Goal: Task Accomplishment & Management: Manage account settings

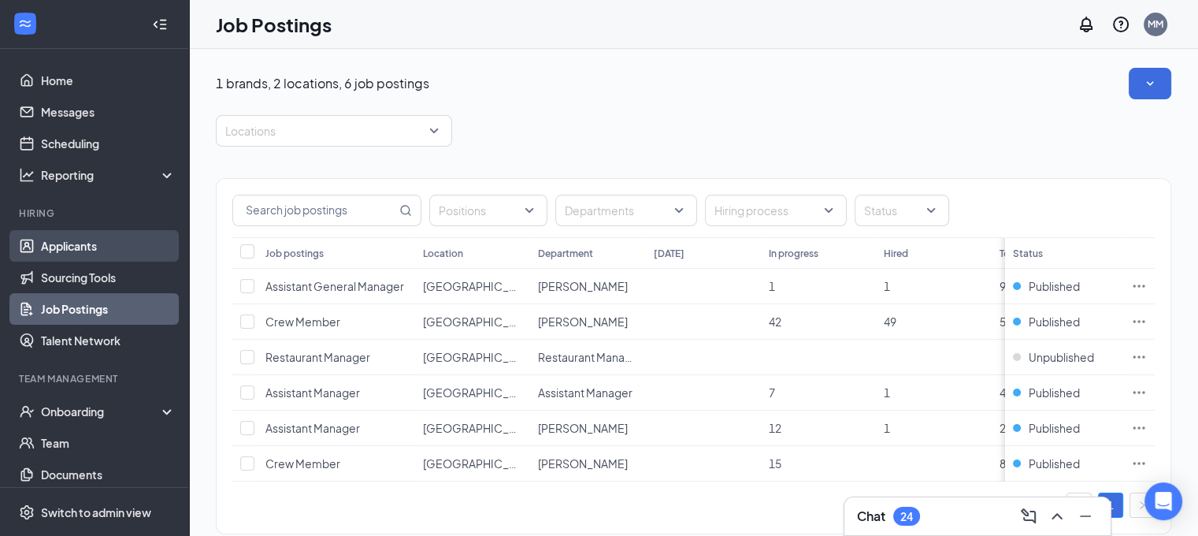
click at [87, 247] on link "Applicants" at bounding box center [108, 246] width 135 height 32
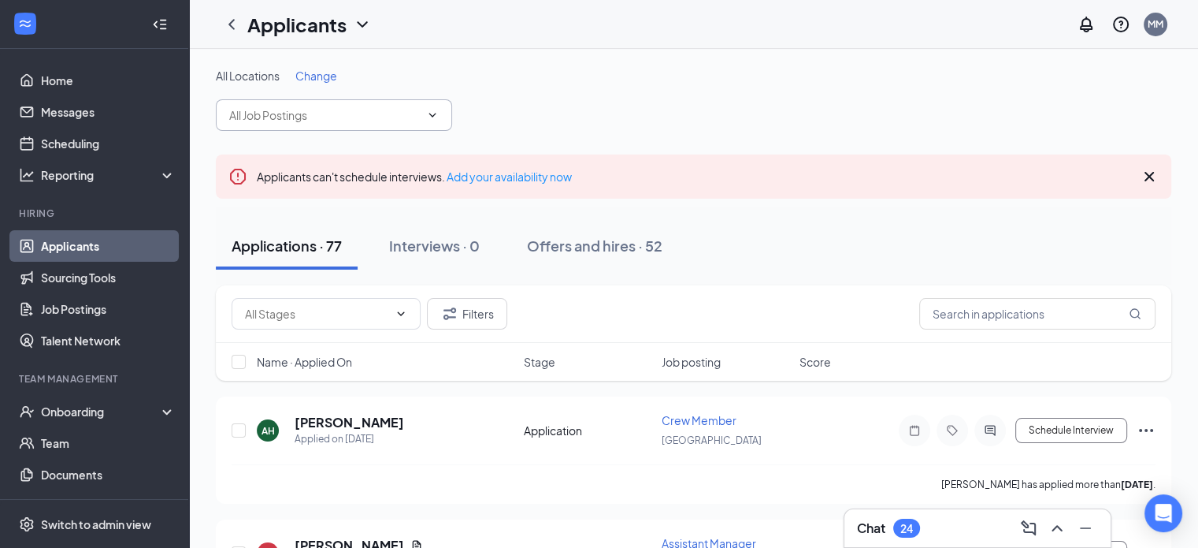
click at [430, 116] on icon "ChevronDown" at bounding box center [432, 115] width 13 height 13
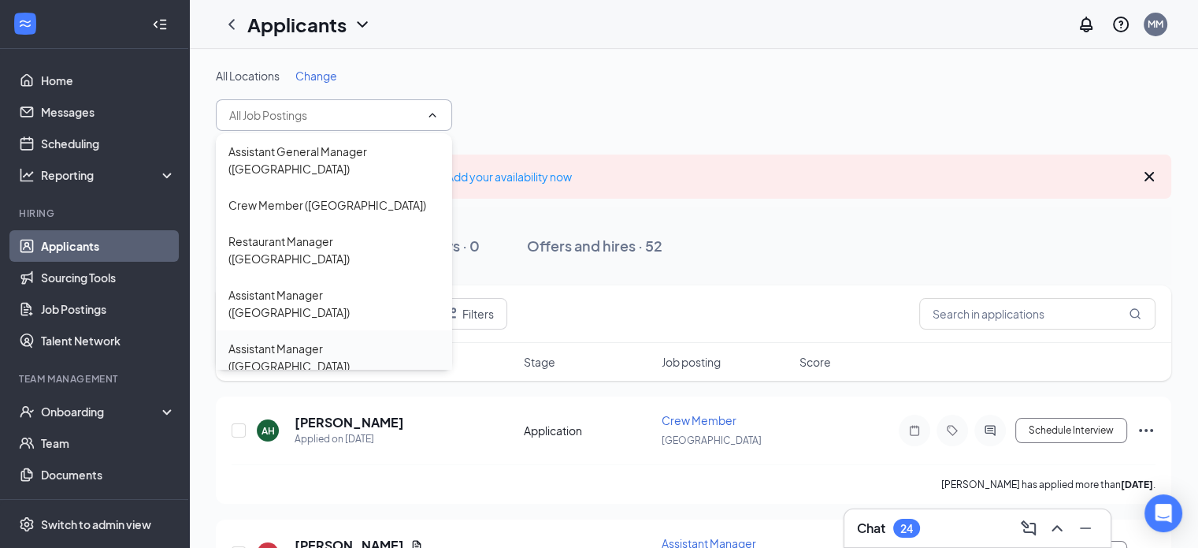
click at [369, 340] on div "Assistant Manager ([GEOGRAPHIC_DATA])" at bounding box center [333, 357] width 211 height 35
type input "Assistant Manager ([GEOGRAPHIC_DATA])"
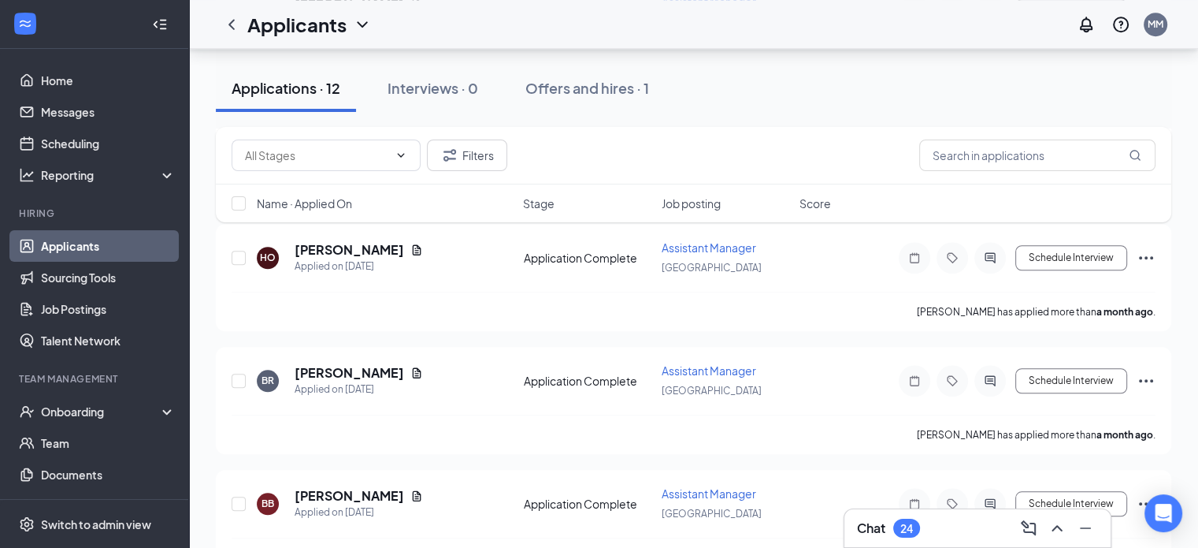
scroll to position [1321, 0]
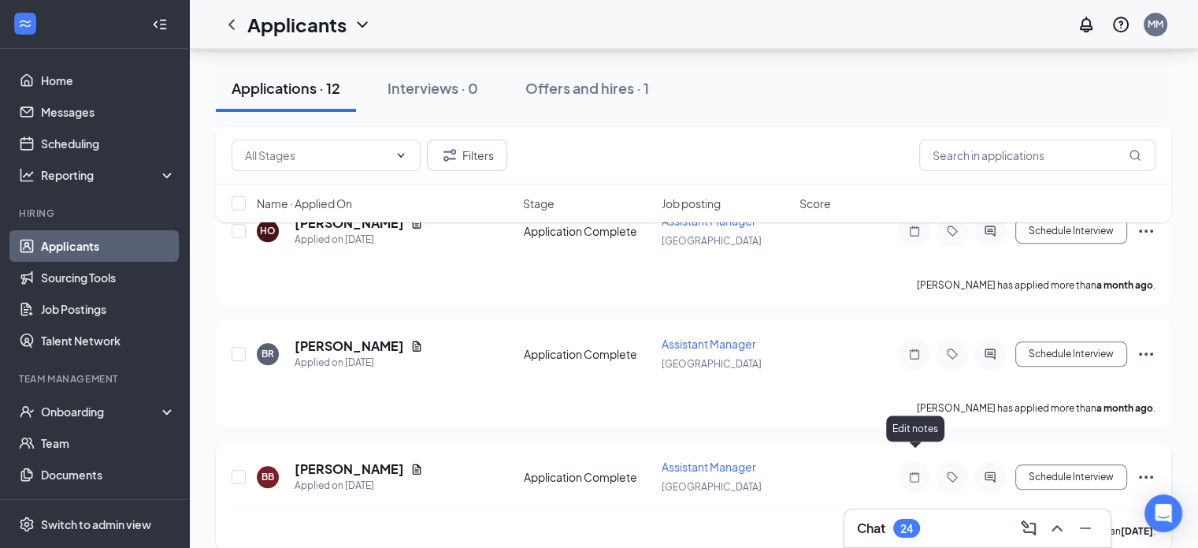
click at [882, 461] on div "Schedule Interview" at bounding box center [1014, 477] width 284 height 32
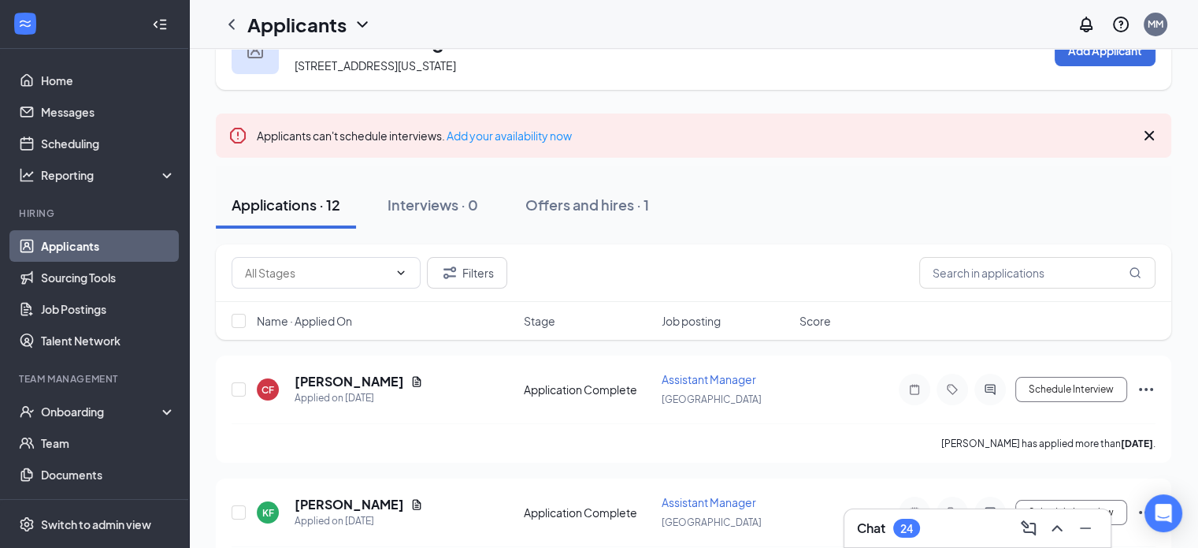
scroll to position [0, 0]
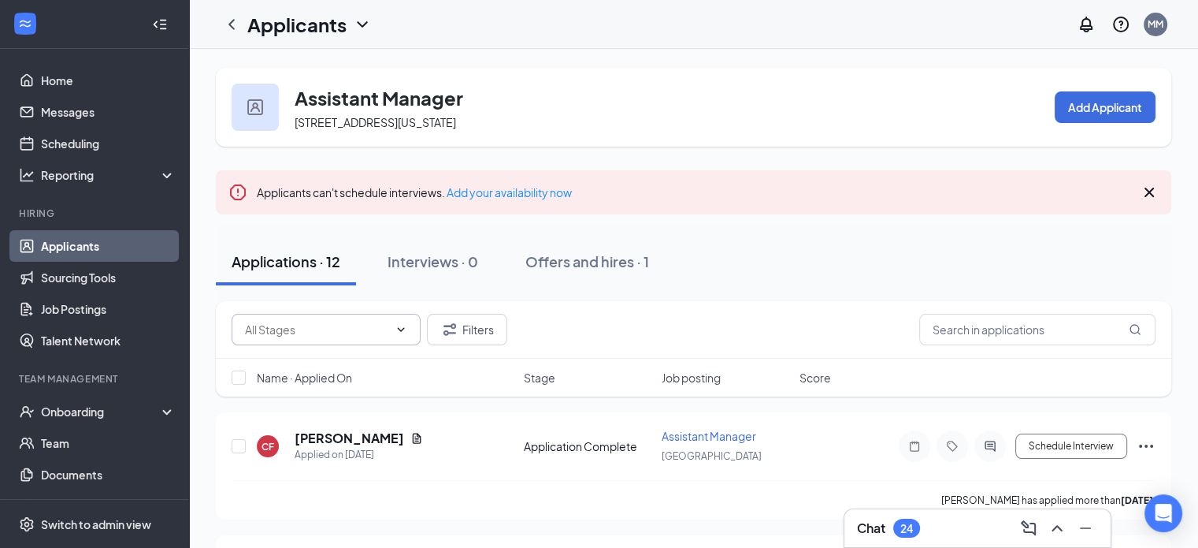
click at [401, 317] on span at bounding box center [326, 330] width 189 height 32
click at [61, 247] on link "Applicants" at bounding box center [108, 246] width 135 height 32
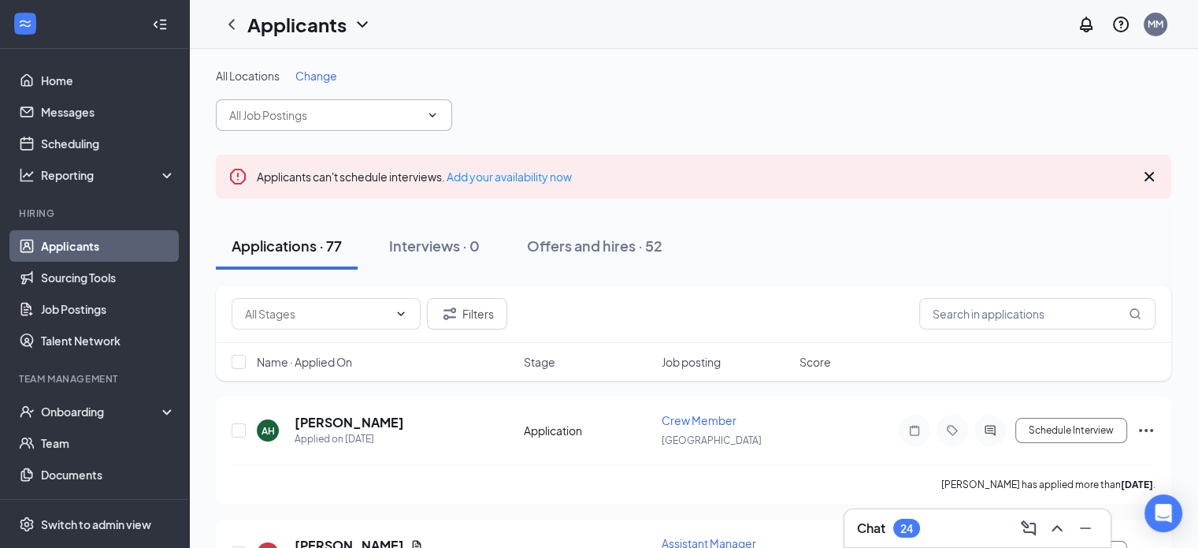
click at [429, 115] on icon "ChevronDown" at bounding box center [432, 115] width 13 height 13
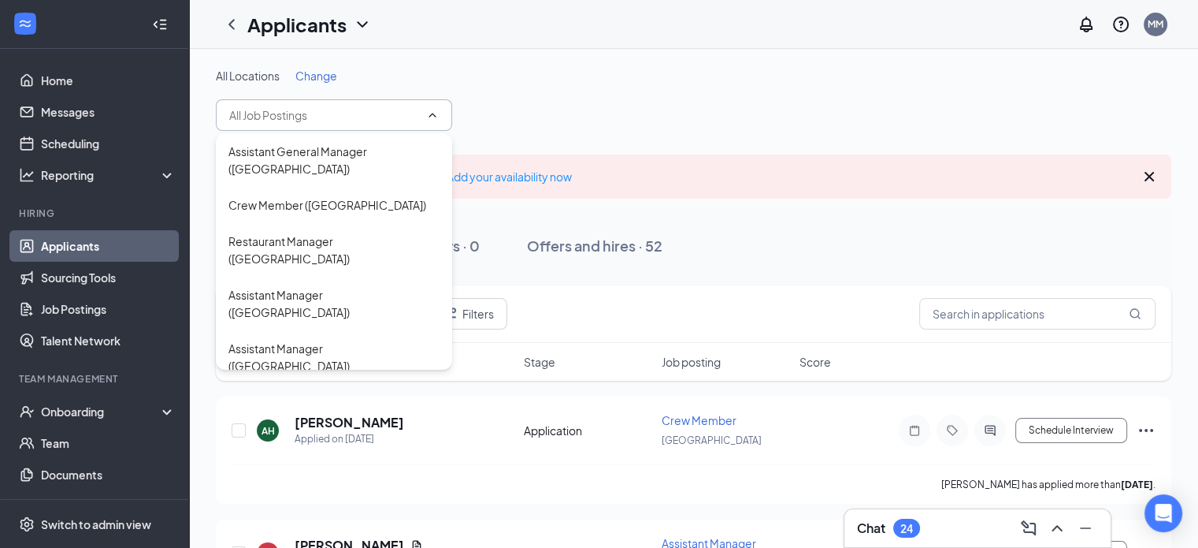
click at [294, 393] on div "Crew Member ([GEOGRAPHIC_DATA])" at bounding box center [327, 401] width 198 height 17
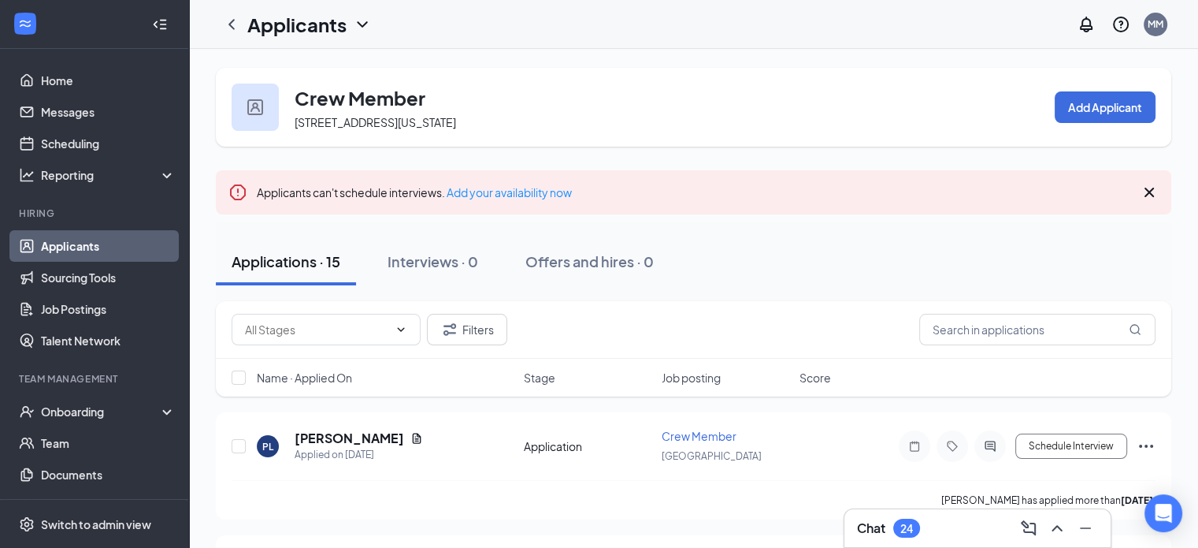
click at [135, 243] on link "Applicants" at bounding box center [108, 246] width 135 height 32
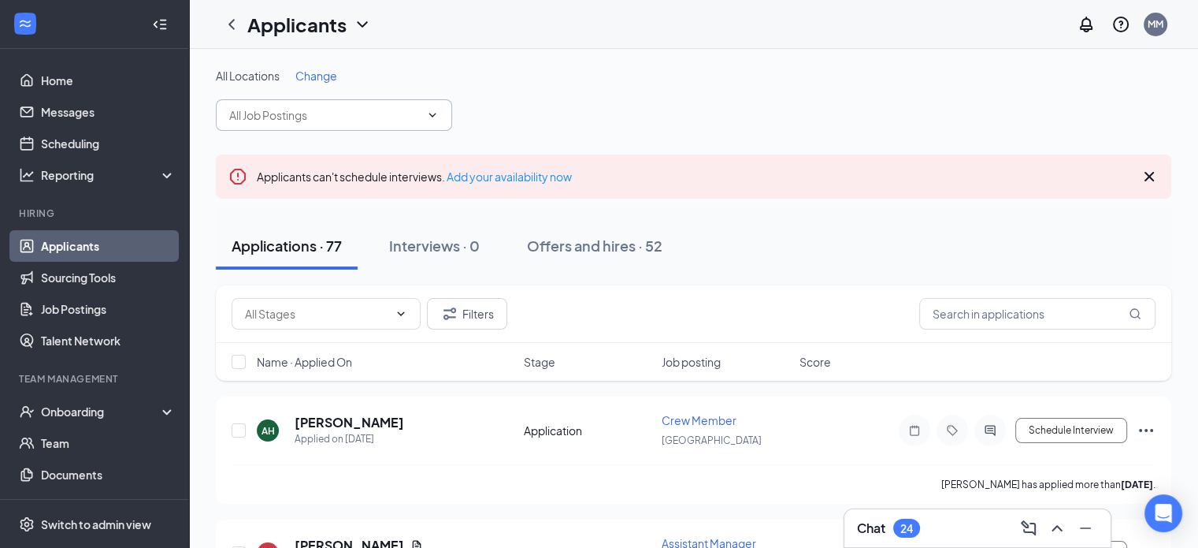
click at [438, 117] on icon "ChevronDown" at bounding box center [432, 115] width 13 height 13
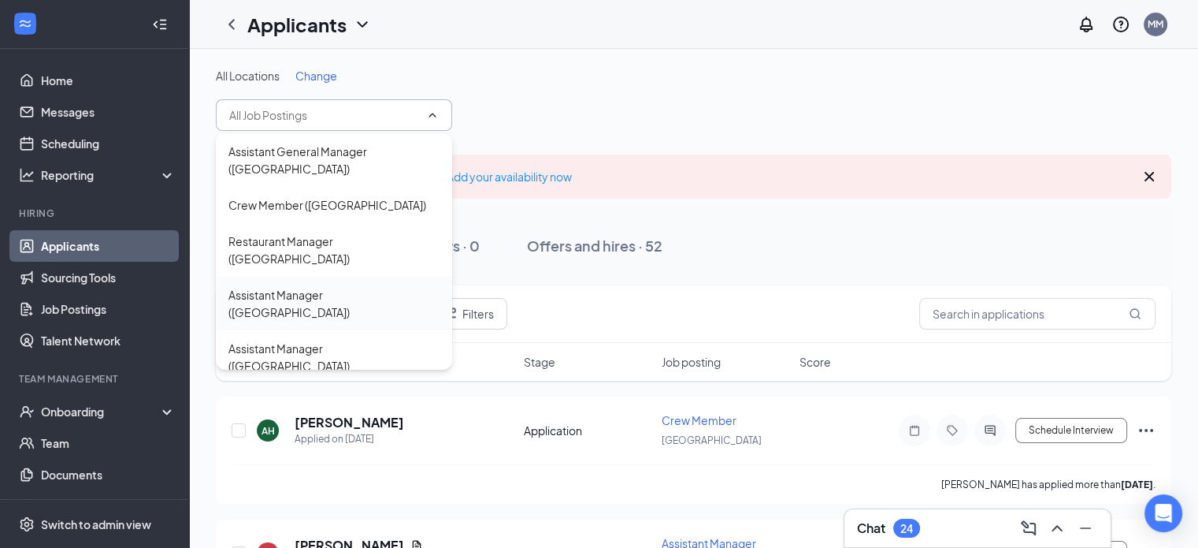
click at [364, 286] on div "Assistant Manager ([GEOGRAPHIC_DATA])" at bounding box center [333, 303] width 211 height 35
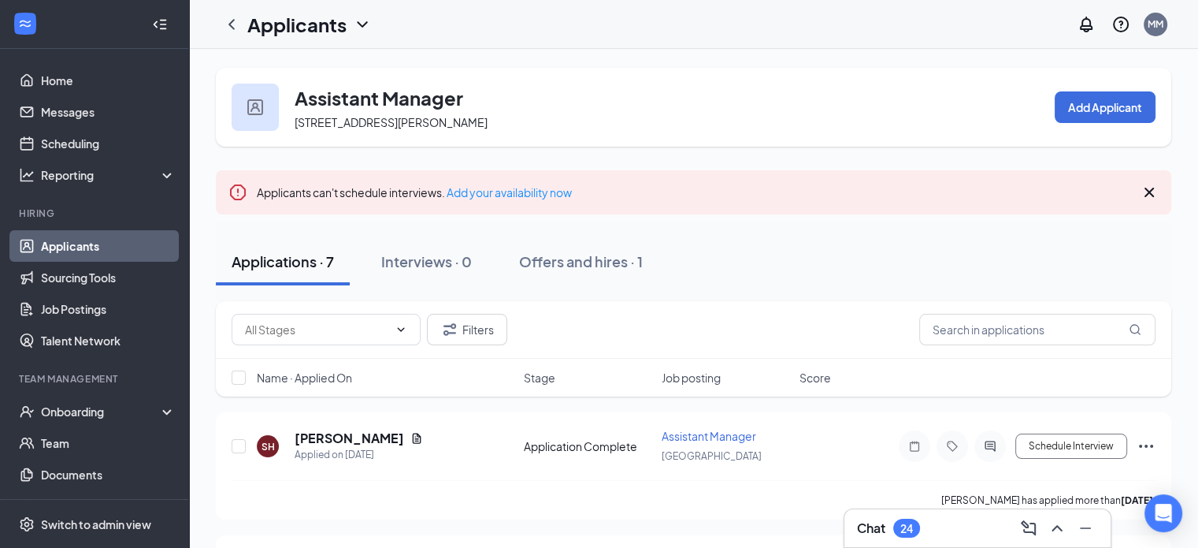
click at [129, 242] on link "Applicants" at bounding box center [108, 246] width 135 height 32
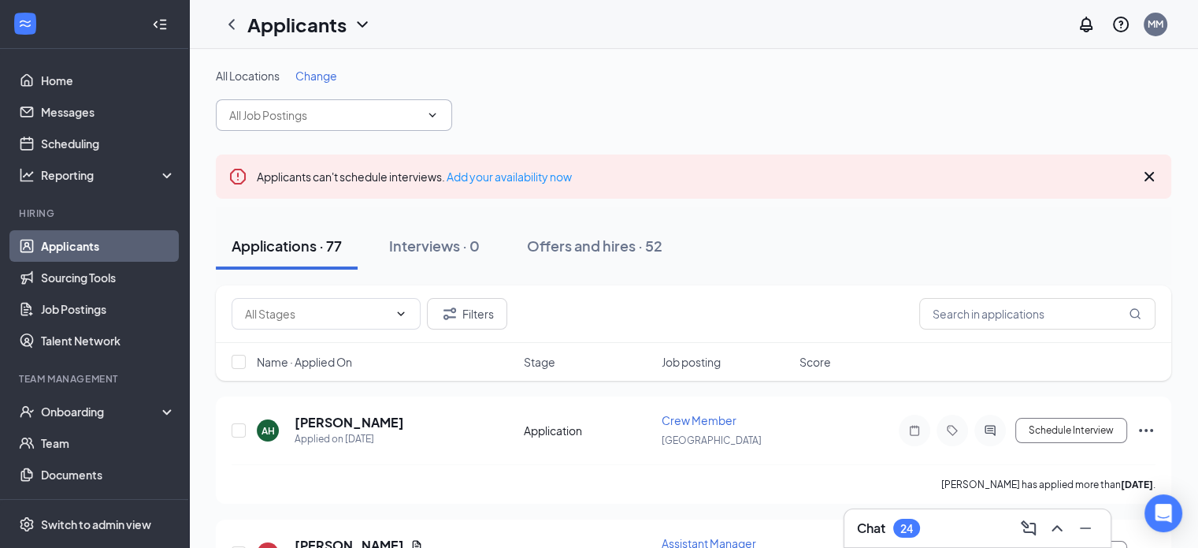
click at [432, 119] on icon "ChevronDown" at bounding box center [432, 115] width 13 height 13
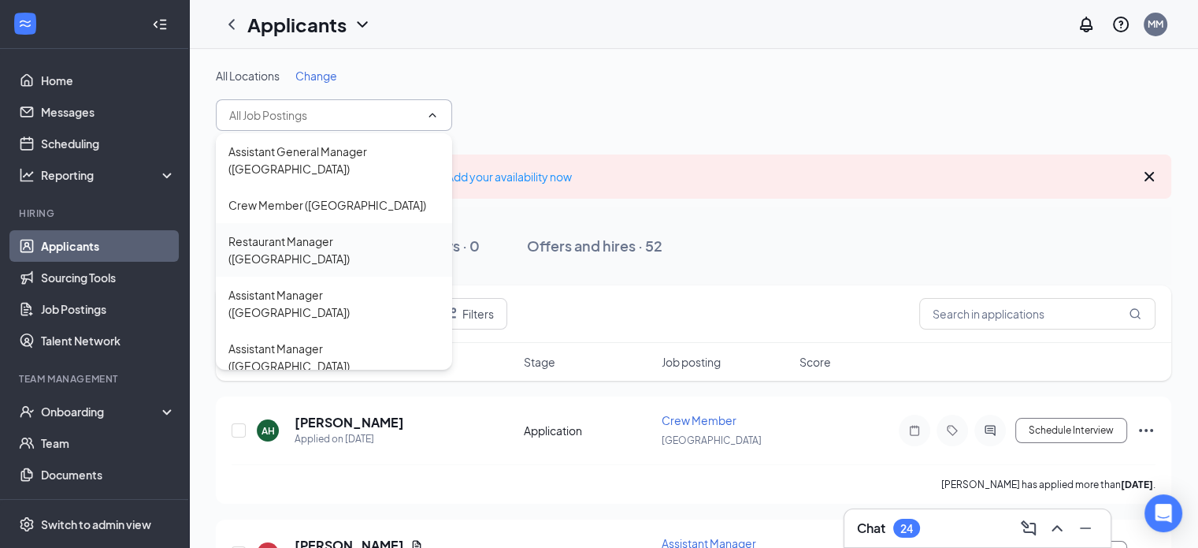
click at [377, 232] on div "Restaurant Manager ([GEOGRAPHIC_DATA])" at bounding box center [333, 249] width 211 height 35
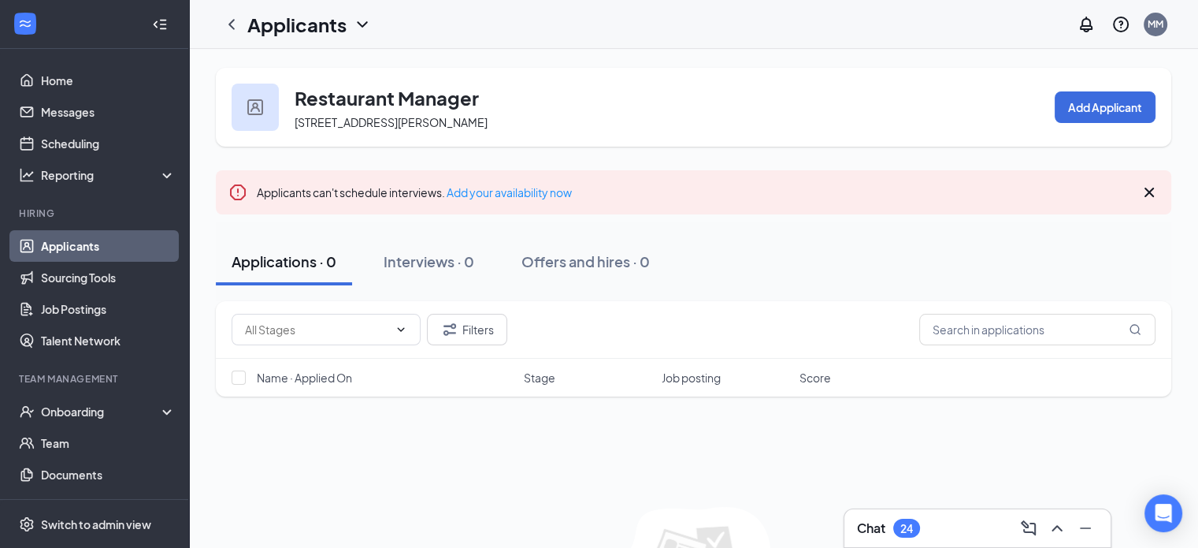
click at [83, 249] on link "Applicants" at bounding box center [108, 246] width 135 height 32
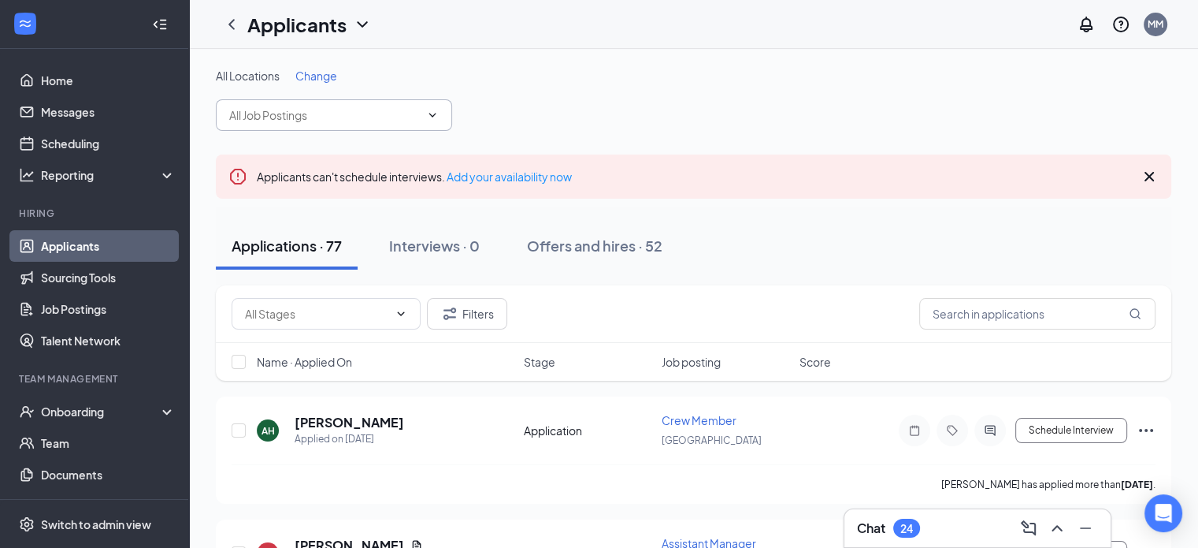
click at [430, 113] on icon "ChevronDown" at bounding box center [432, 115] width 7 height 4
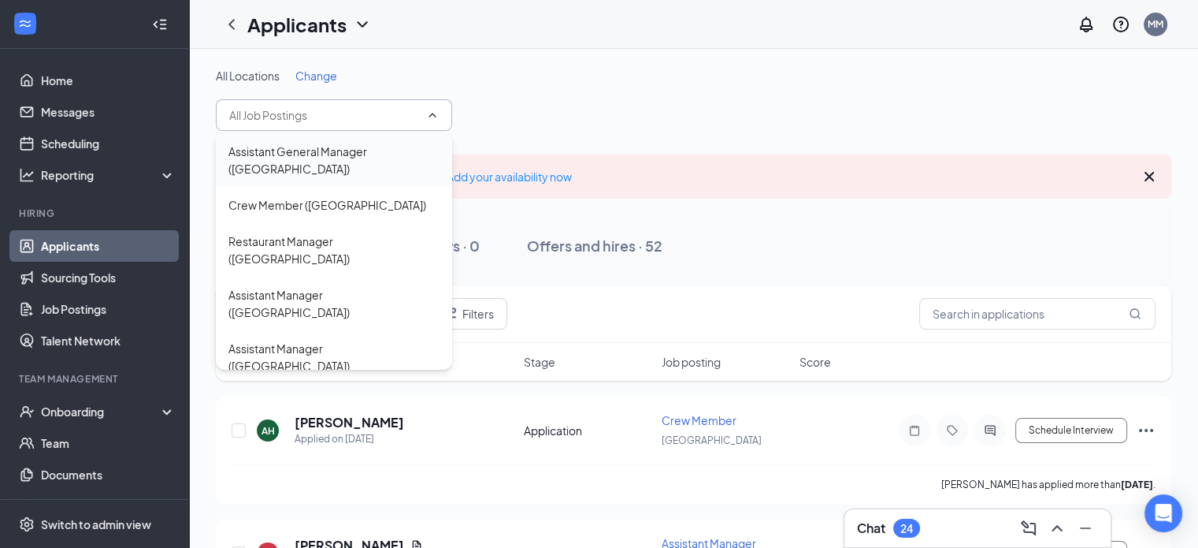
click at [390, 152] on div "Assistant General Manager ([GEOGRAPHIC_DATA])" at bounding box center [333, 160] width 211 height 35
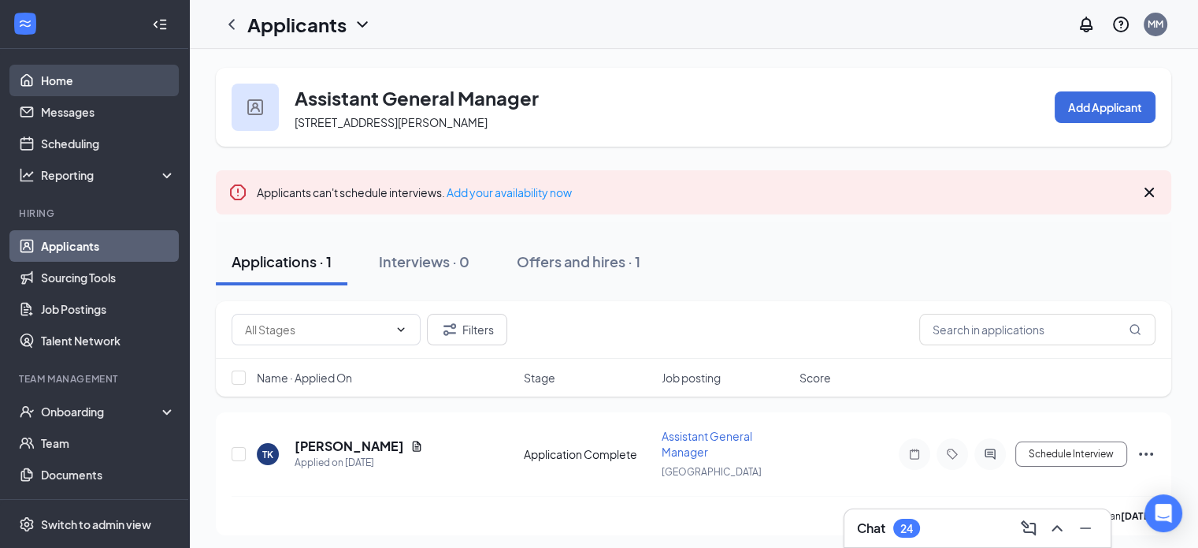
click at [60, 80] on link "Home" at bounding box center [108, 81] width 135 height 32
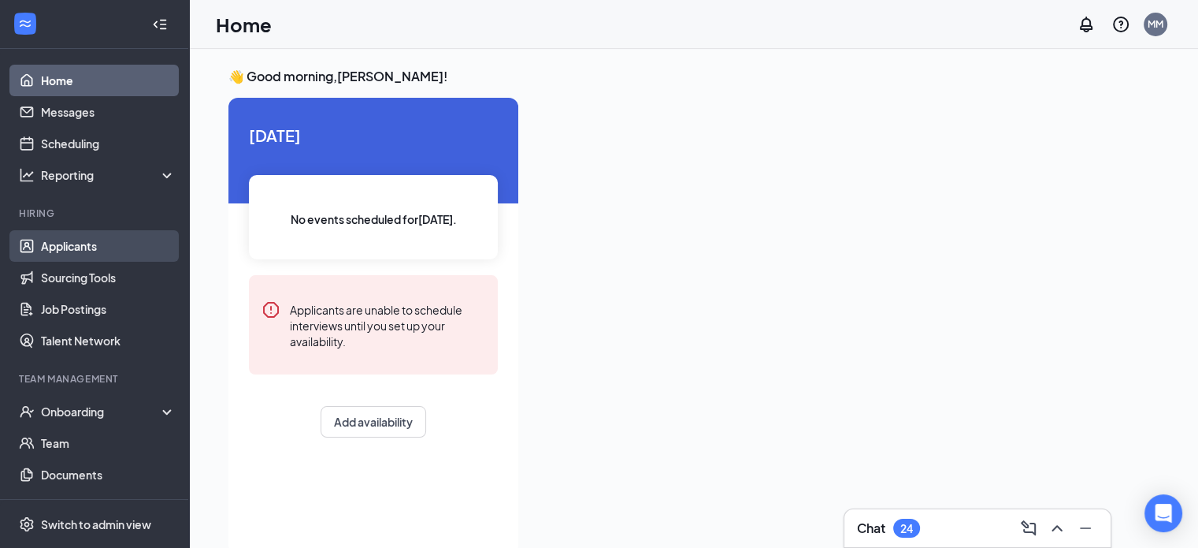
click at [76, 248] on link "Applicants" at bounding box center [108, 246] width 135 height 32
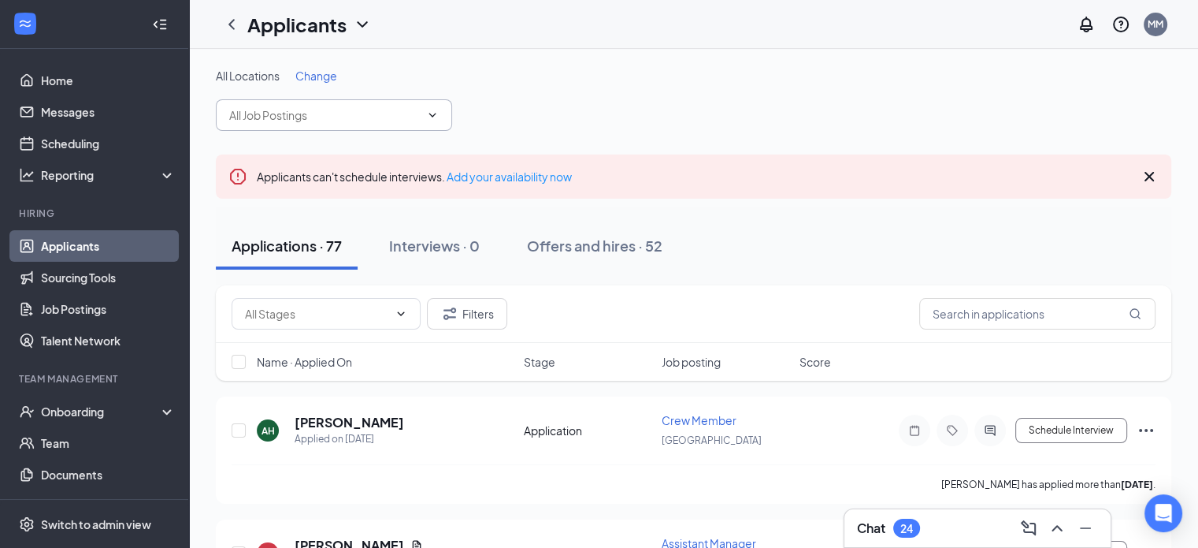
click at [433, 111] on icon "ChevronDown" at bounding box center [432, 115] width 13 height 13
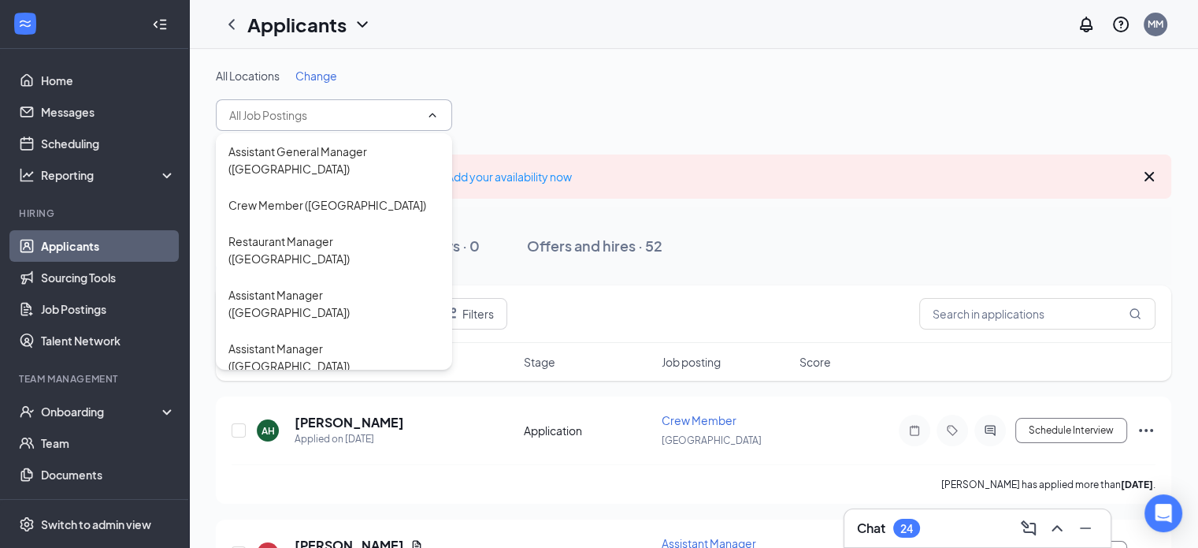
click at [343, 393] on div "Crew Member ([GEOGRAPHIC_DATA])" at bounding box center [327, 401] width 198 height 17
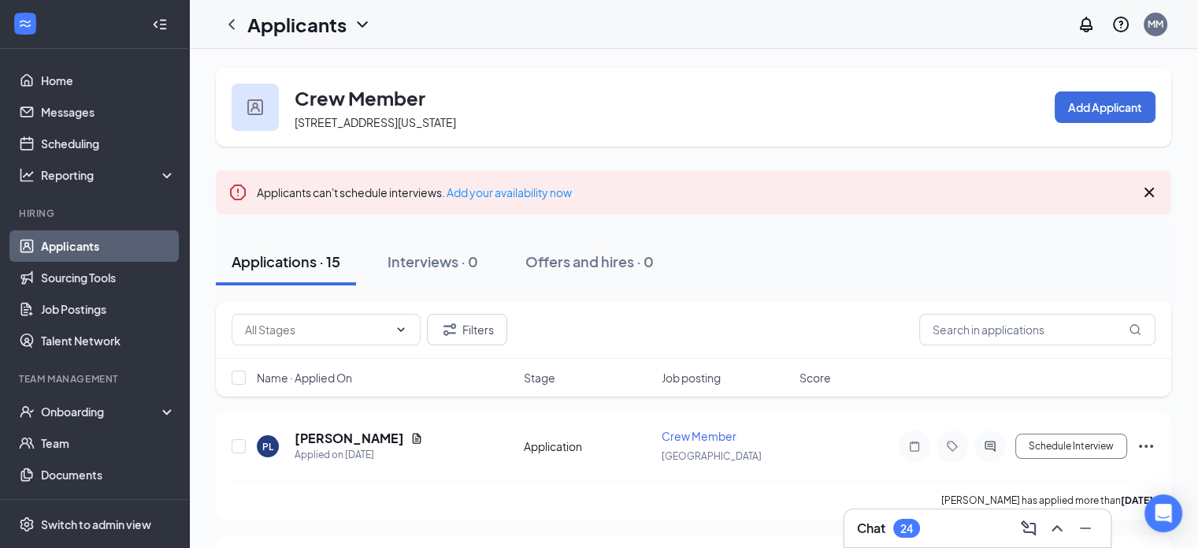
click at [69, 241] on link "Applicants" at bounding box center [108, 246] width 135 height 32
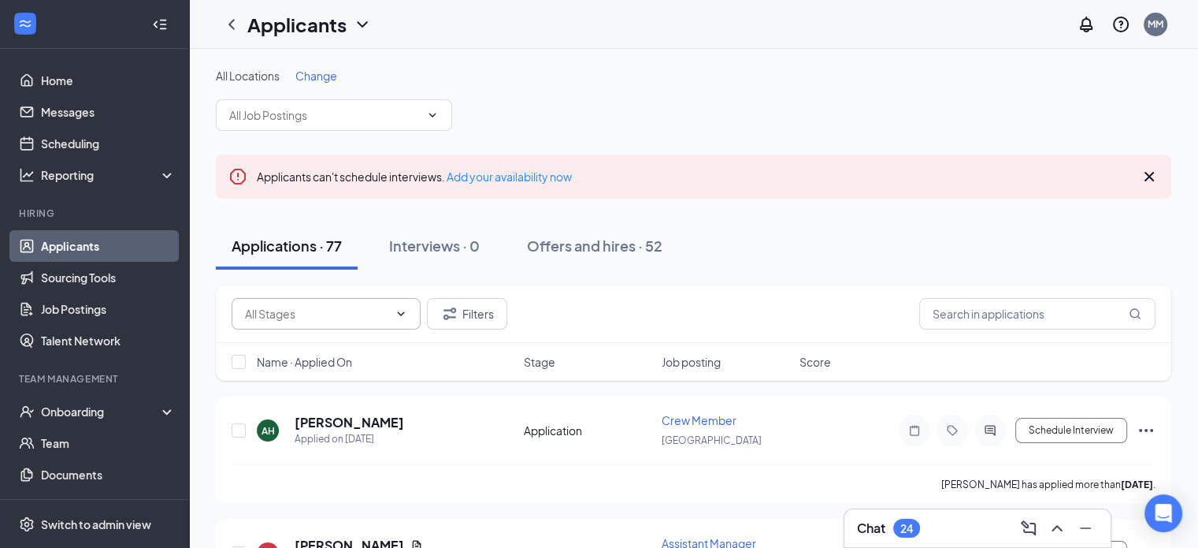
click at [403, 321] on span at bounding box center [326, 314] width 189 height 32
click at [432, 109] on icon "ChevronDown" at bounding box center [432, 115] width 13 height 13
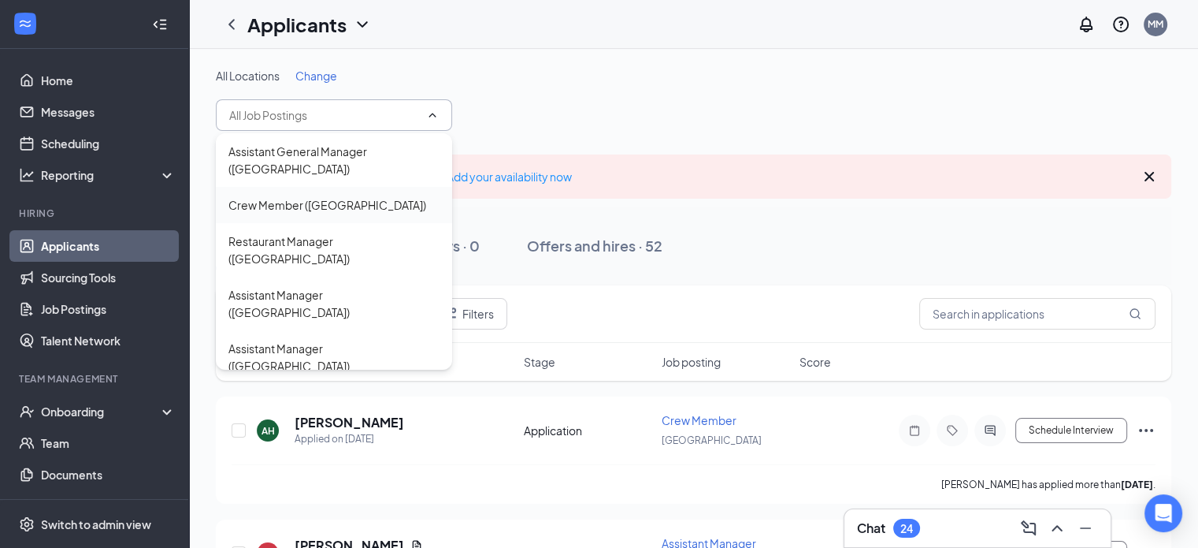
click at [349, 196] on div "Crew Member ([GEOGRAPHIC_DATA])" at bounding box center [327, 204] width 198 height 17
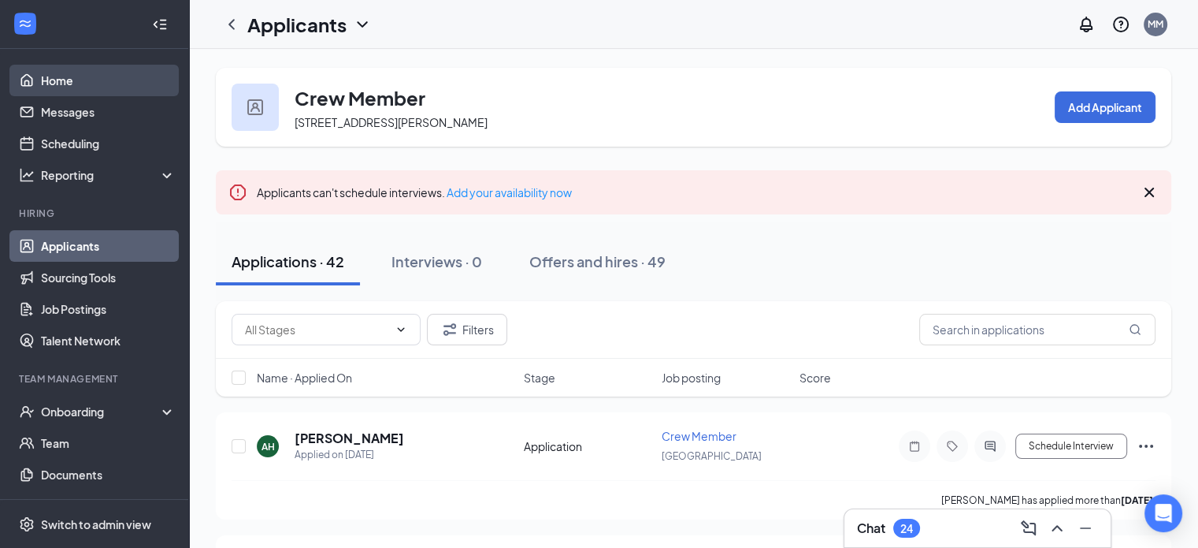
click at [55, 81] on link "Home" at bounding box center [108, 81] width 135 height 32
